Goal: Check status: Check status

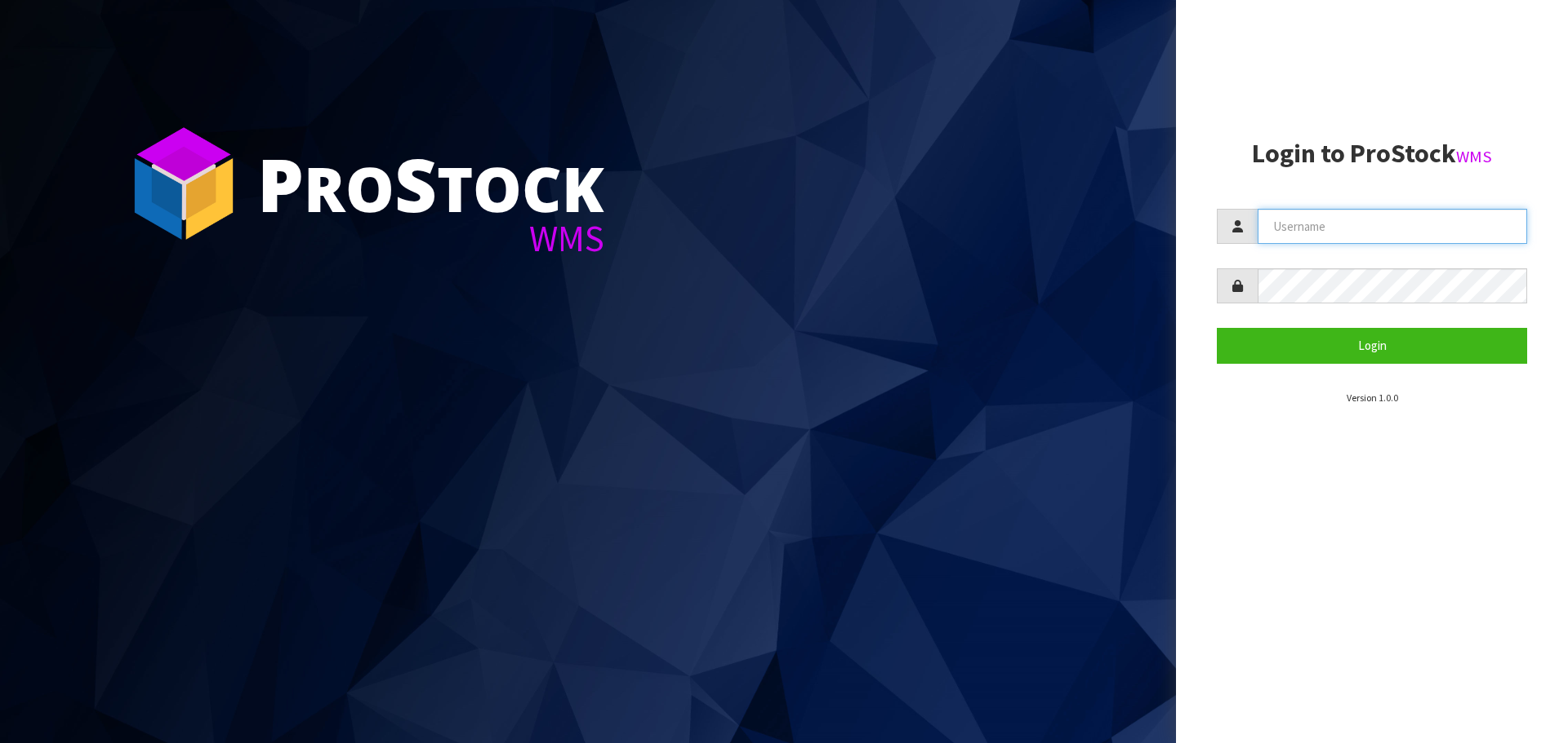
drag, startPoint x: 0, startPoint y: 0, endPoint x: 1323, endPoint y: 228, distance: 1342.5
click at [1323, 228] on input "text" at bounding box center [1392, 226] width 269 height 35
type input "[EMAIL_ADDRESS][DOMAIN_NAME]"
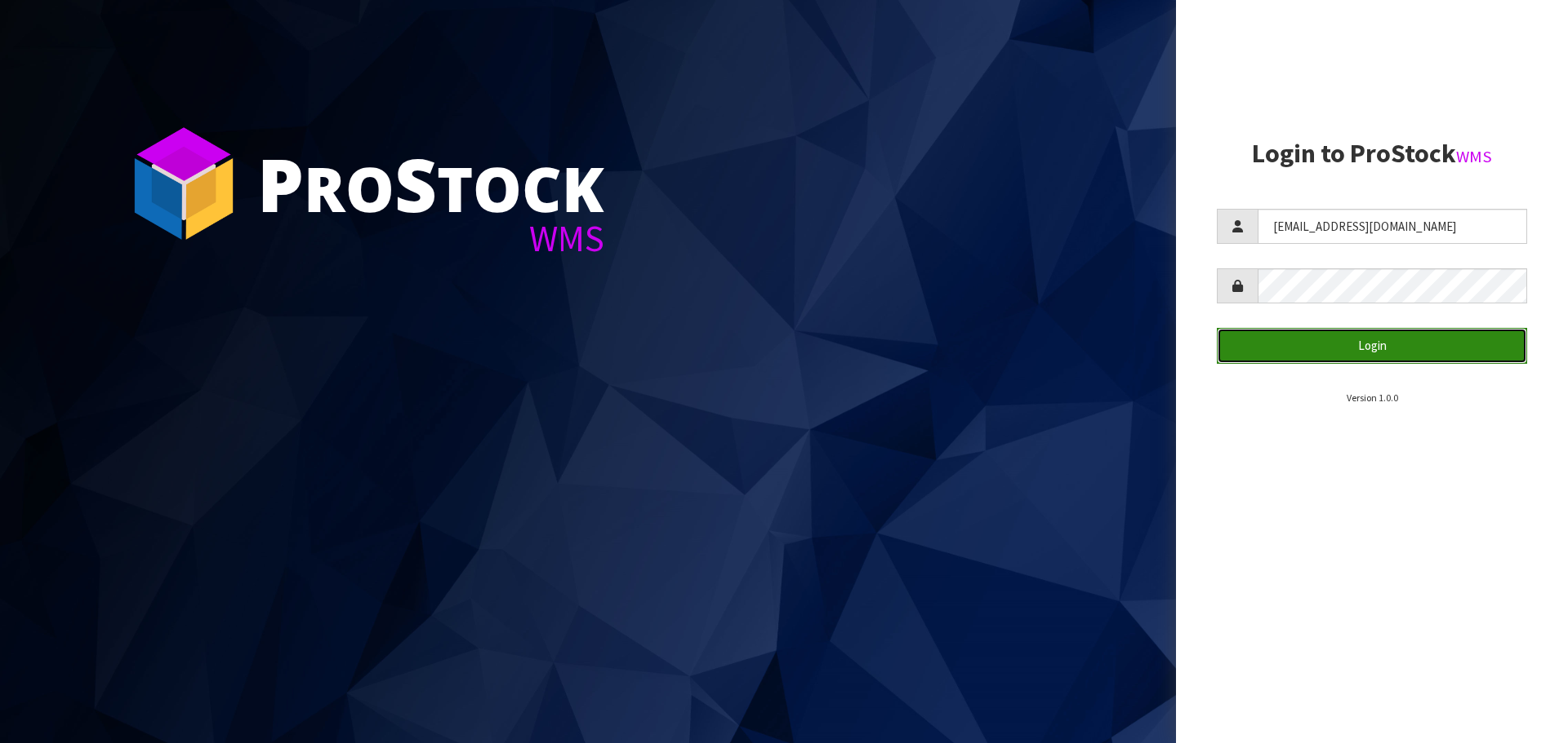
drag, startPoint x: 1321, startPoint y: 350, endPoint x: 1295, endPoint y: 446, distance: 99.5
click at [1321, 351] on button "Login" at bounding box center [1371, 345] width 311 height 35
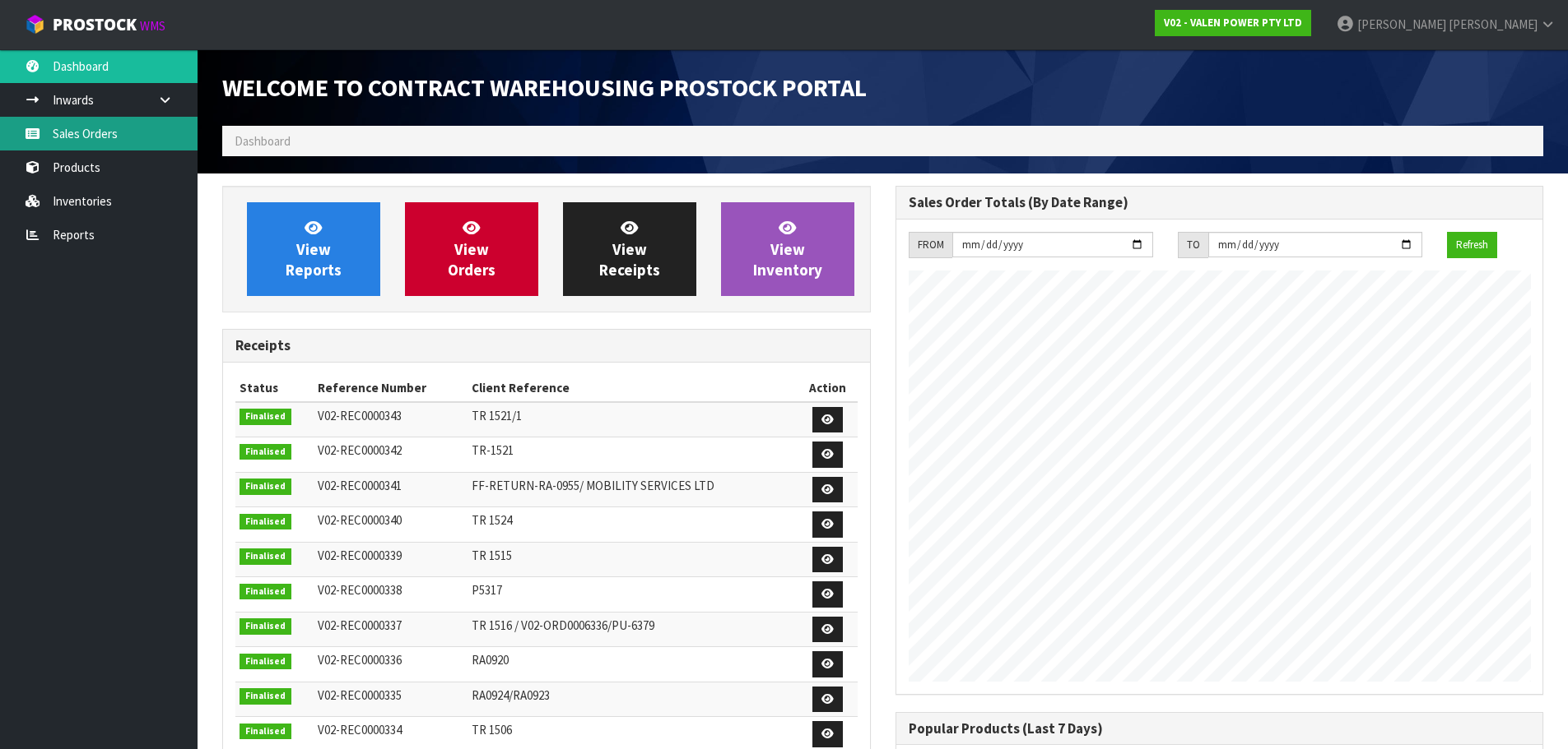
drag, startPoint x: 86, startPoint y: 126, endPoint x: 92, endPoint y: 133, distance: 9.2
click at [88, 128] on link "Sales Orders" at bounding box center [98, 133] width 197 height 34
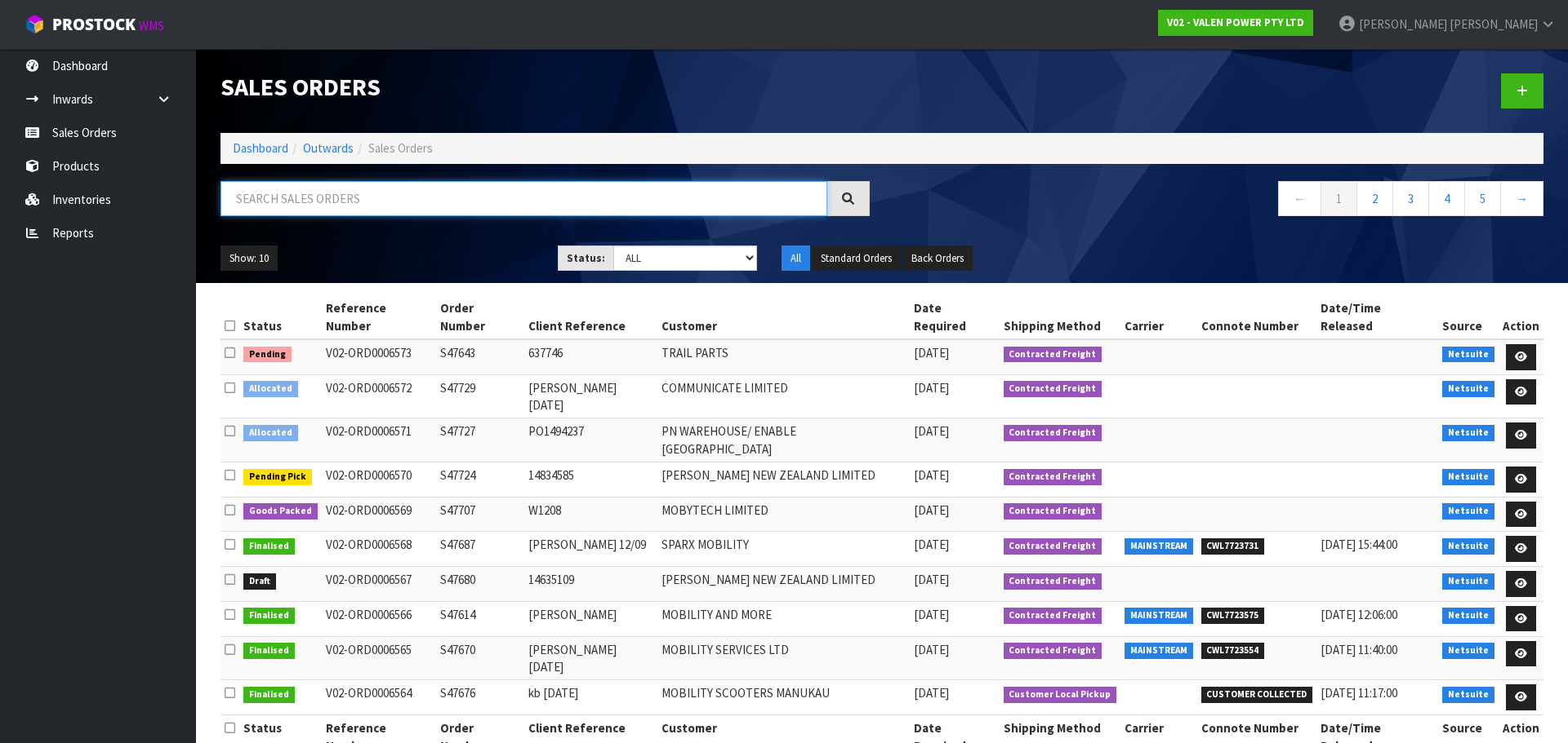
click at [290, 199] on input "text" at bounding box center [524, 199] width 607 height 35
paste input "S47707"
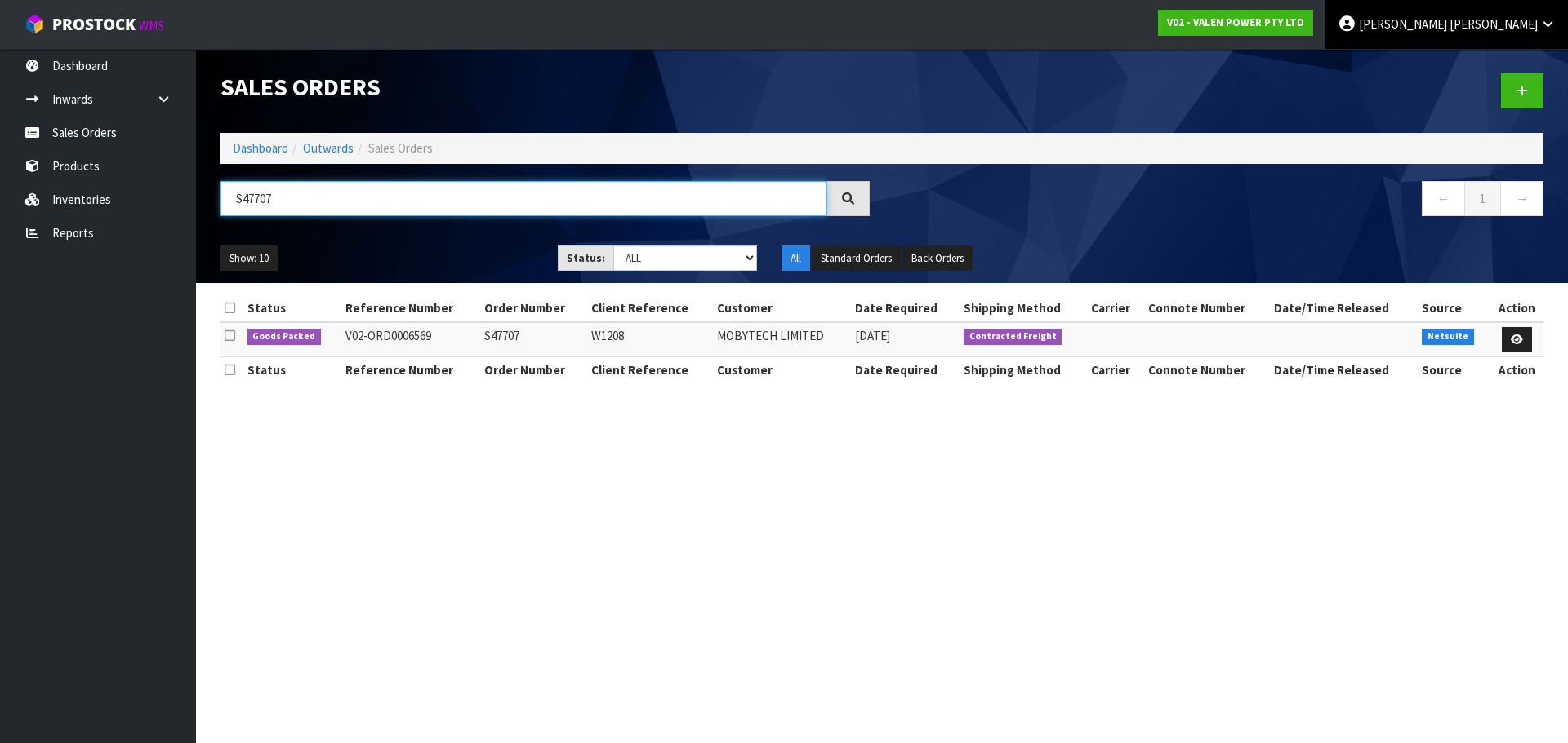
type input "S47707"
